Goal: Task Accomplishment & Management: Use online tool/utility

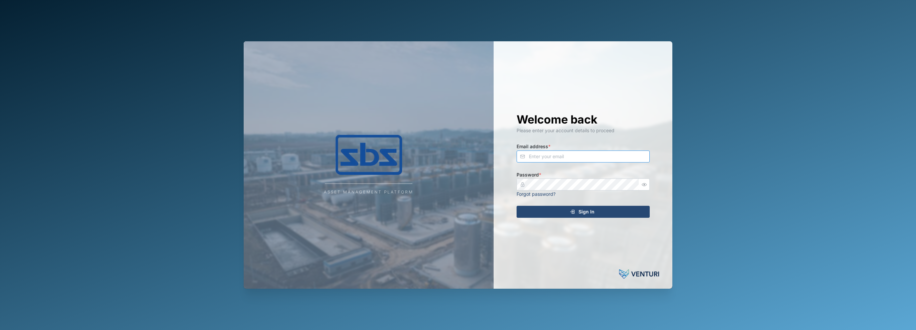
type input "[EMAIL_ADDRESS][DOMAIN_NAME]"
click at [544, 215] on div "Sign In" at bounding box center [582, 211] width 123 height 11
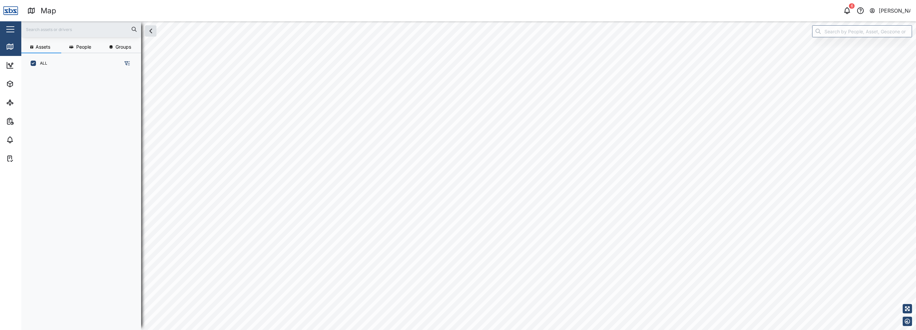
scroll to position [248, 104]
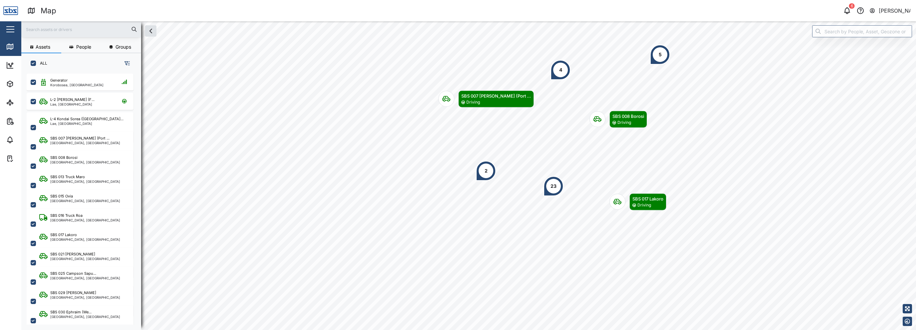
click at [0, 330] on nordpass-portal at bounding box center [0, 330] width 0 height 0
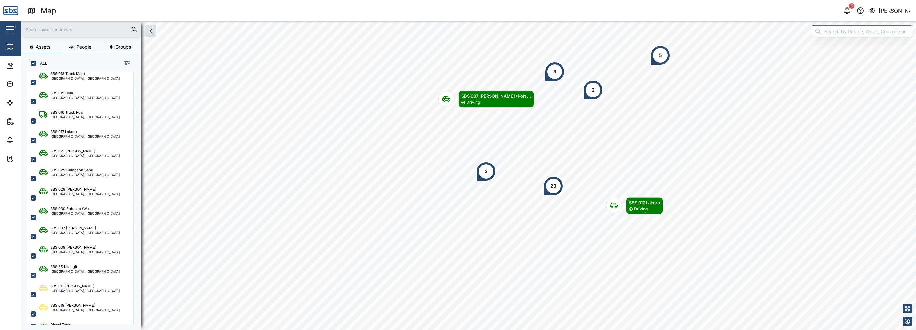
scroll to position [133, 0]
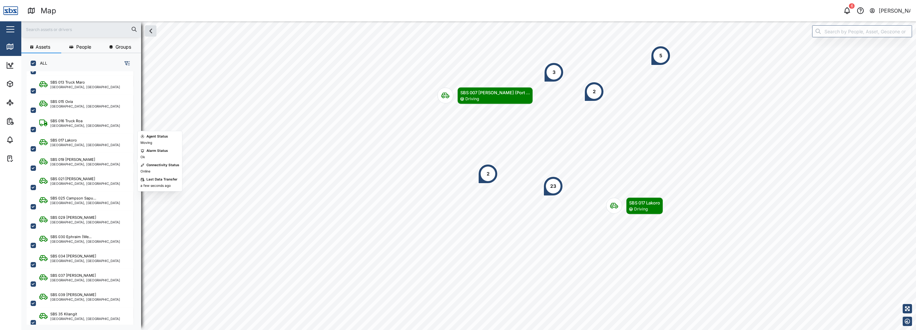
click at [77, 165] on div "[GEOGRAPHIC_DATA], [GEOGRAPHIC_DATA]" at bounding box center [85, 164] width 70 height 3
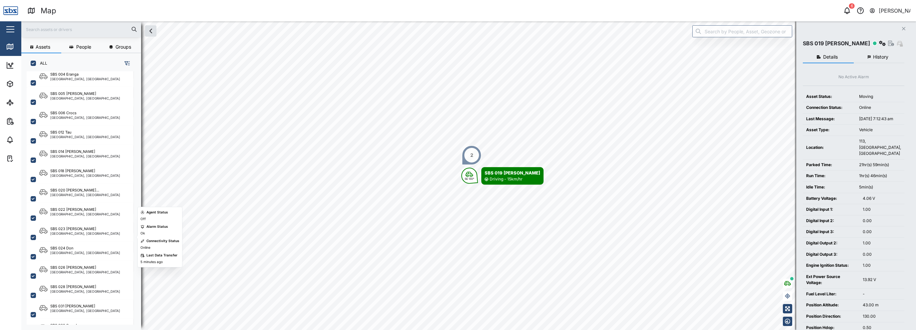
scroll to position [599, 0]
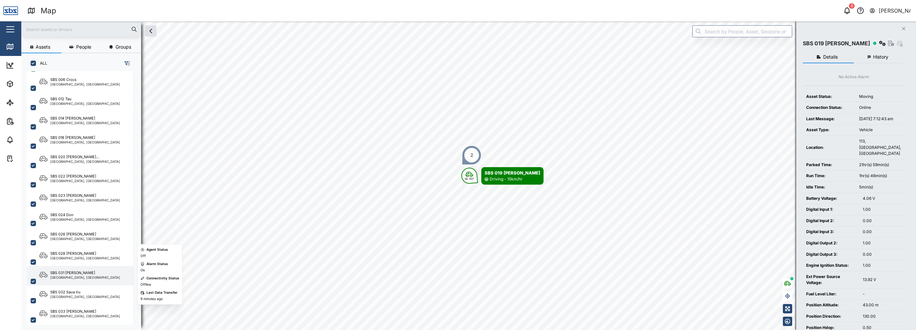
click at [74, 270] on div "SBS 031 [PERSON_NAME]" at bounding box center [72, 273] width 45 height 6
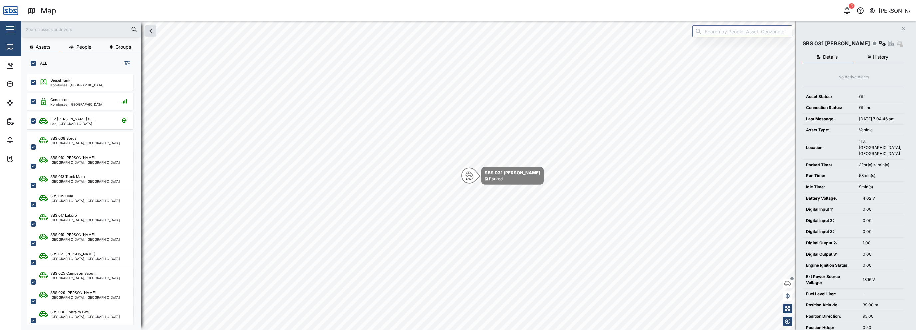
click at [878, 56] on span "History" at bounding box center [880, 57] width 15 height 5
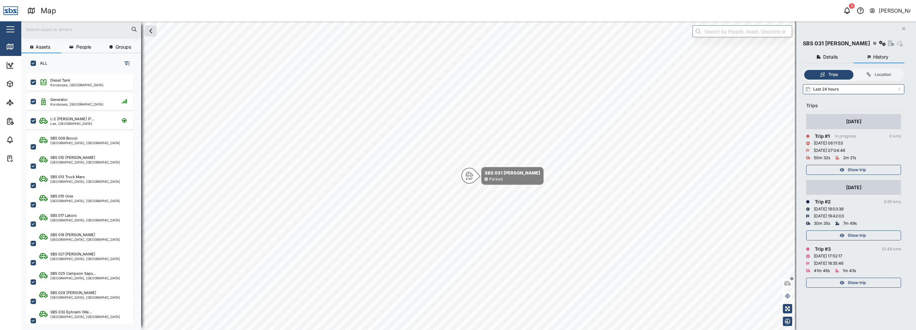
click at [875, 13] on icon "button" at bounding box center [873, 11] width 6 height 8
click at [863, 42] on div "Sign Out" at bounding box center [870, 43] width 72 height 8
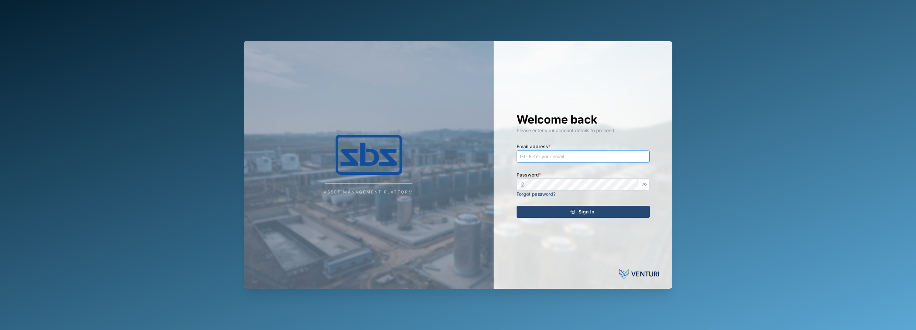
type input "[EMAIL_ADDRESS][DOMAIN_NAME]"
